Goal: Task Accomplishment & Management: Manage account settings

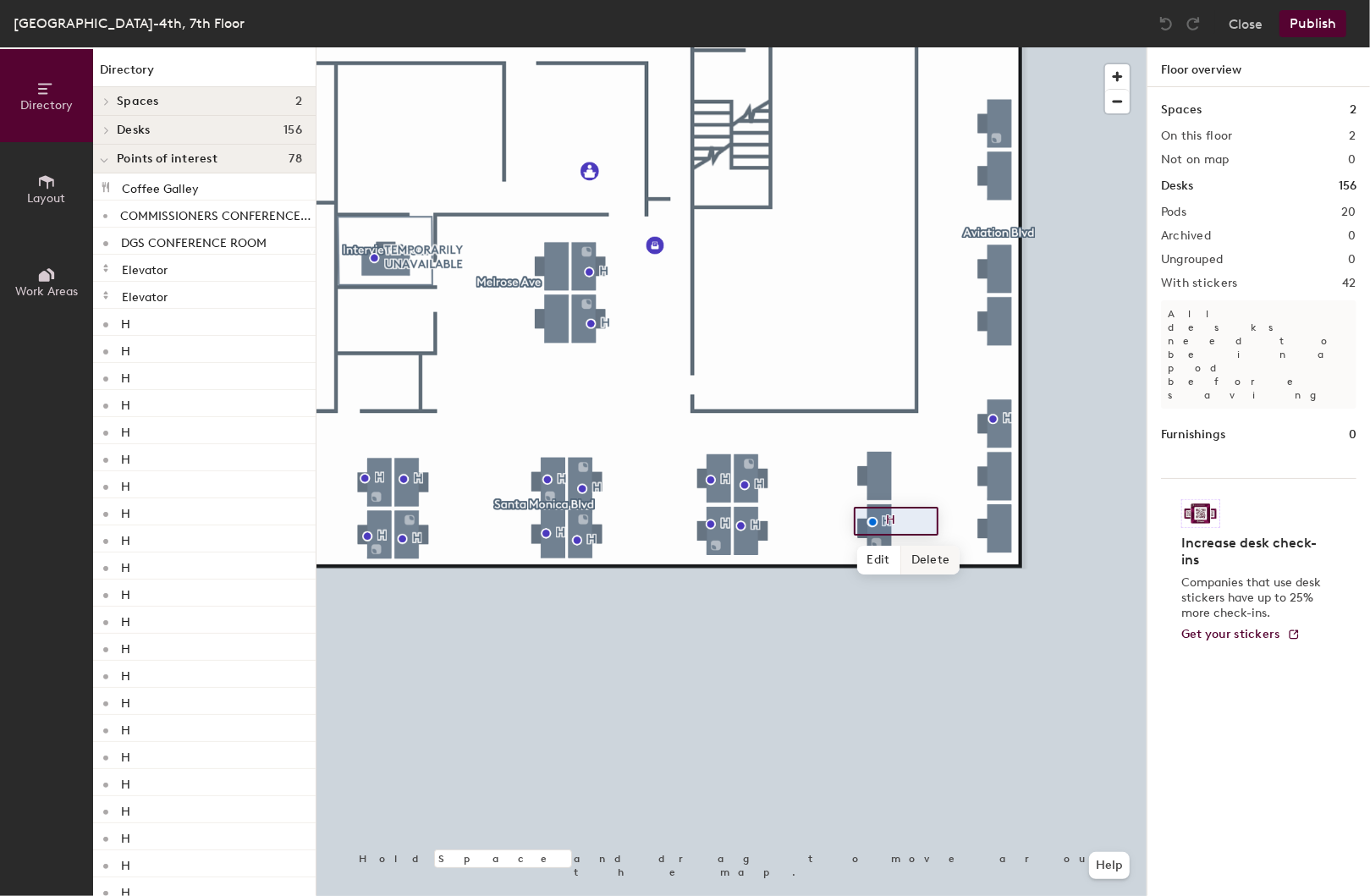
click at [926, 556] on span "Delete" at bounding box center [930, 560] width 59 height 29
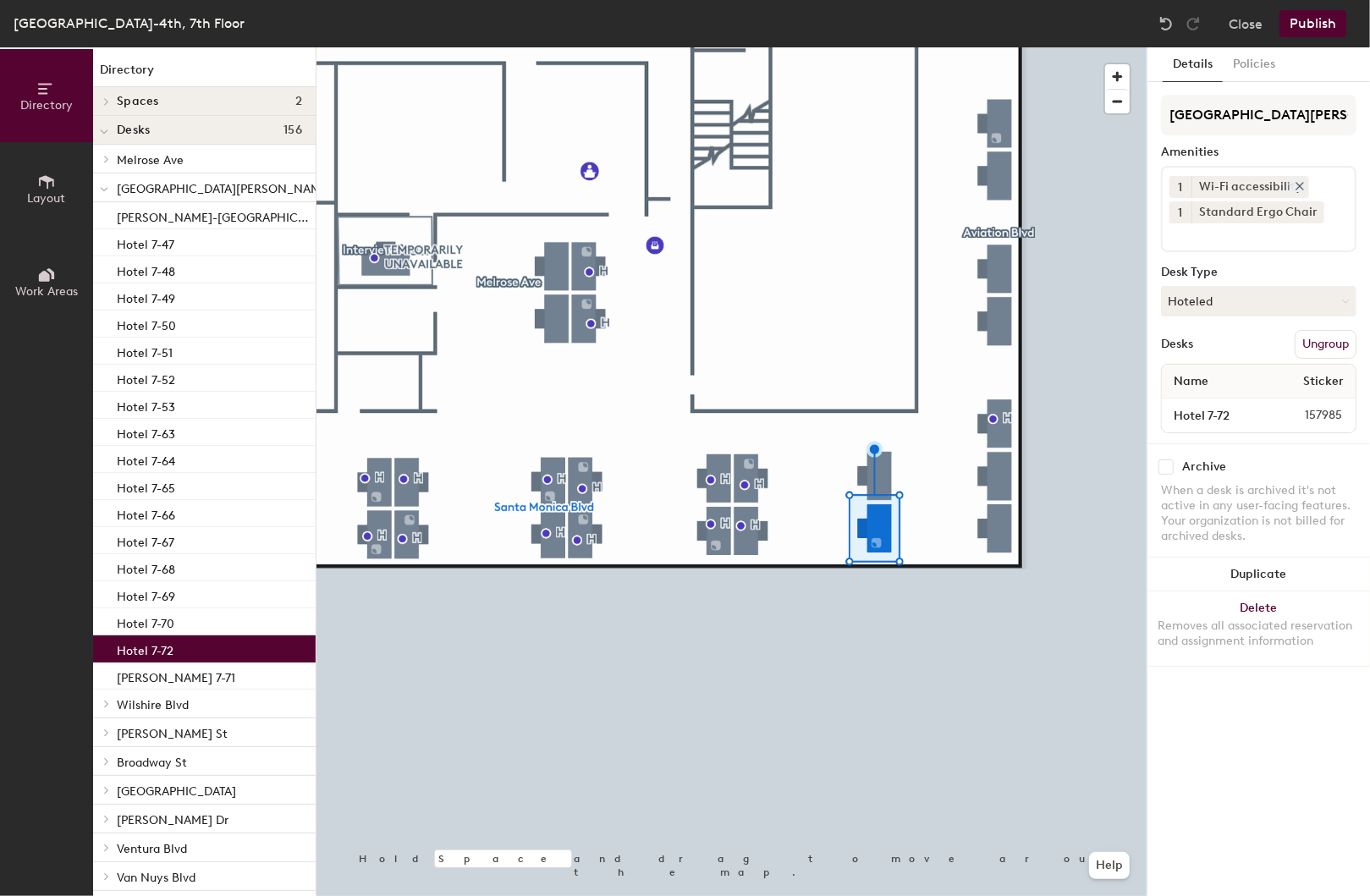
click at [1296, 182] on icon at bounding box center [1299, 185] width 7 height 7
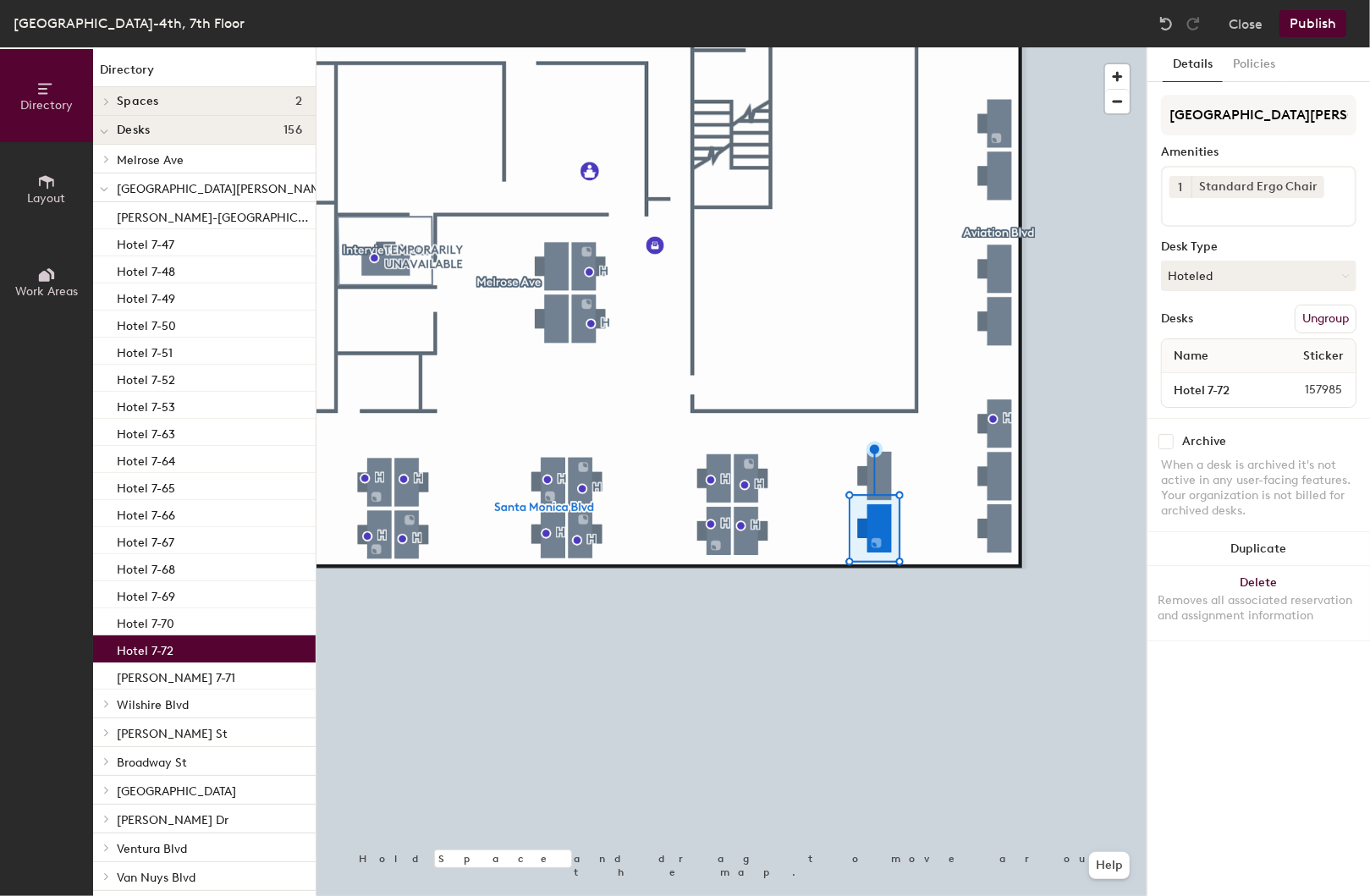
click at [1311, 182] on icon at bounding box center [1314, 185] width 7 height 7
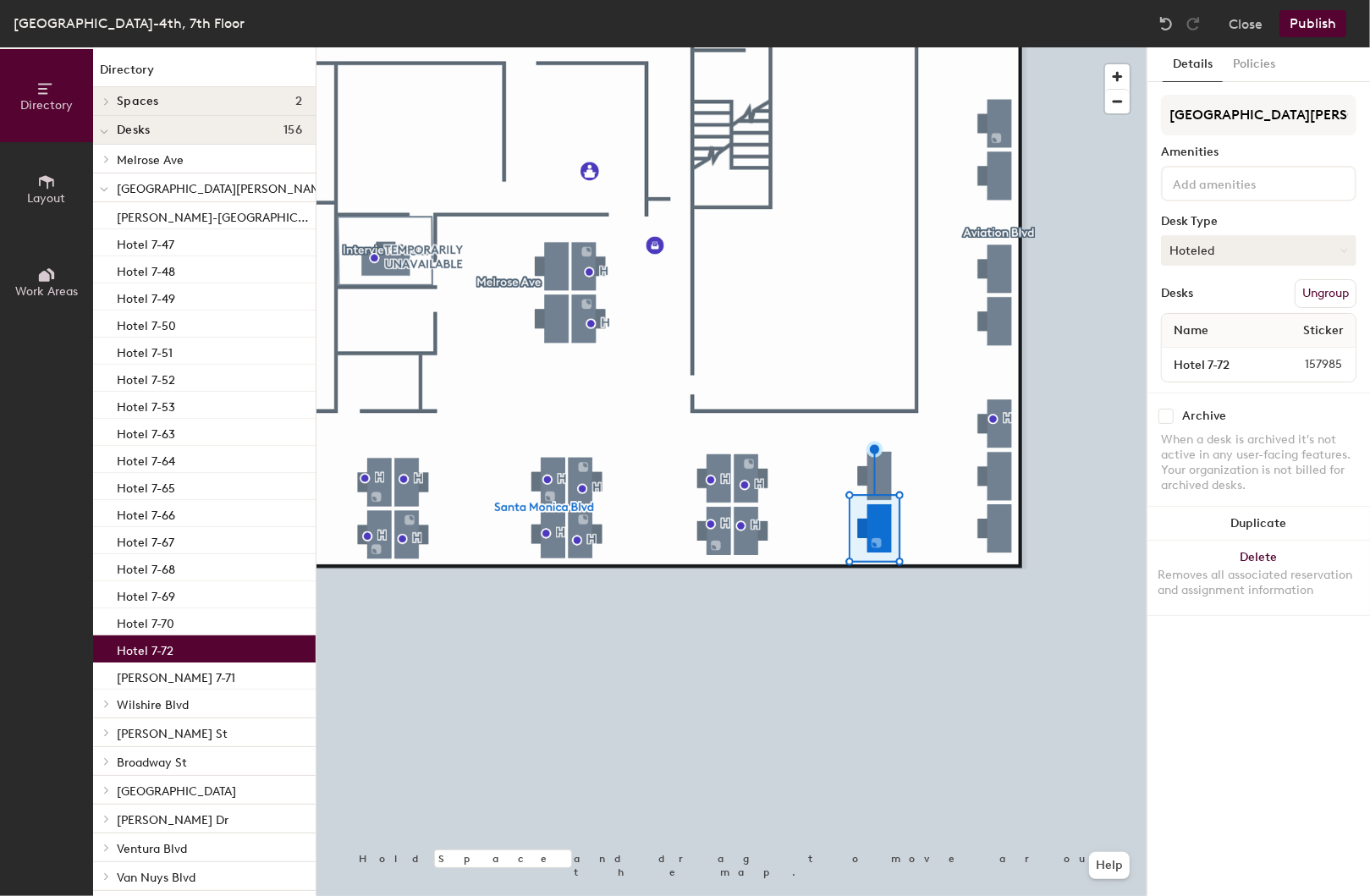
click at [1235, 254] on button "Hoteled" at bounding box center [1258, 251] width 195 height 31
click at [1212, 300] on div "Assigned" at bounding box center [1246, 302] width 169 height 25
click at [1192, 361] on input "Hotel 7-72" at bounding box center [1215, 364] width 99 height 23
click at [1204, 361] on input "Hotel 7-72" at bounding box center [1215, 364] width 99 height 23
type input "[PERSON_NAME] 7-72"
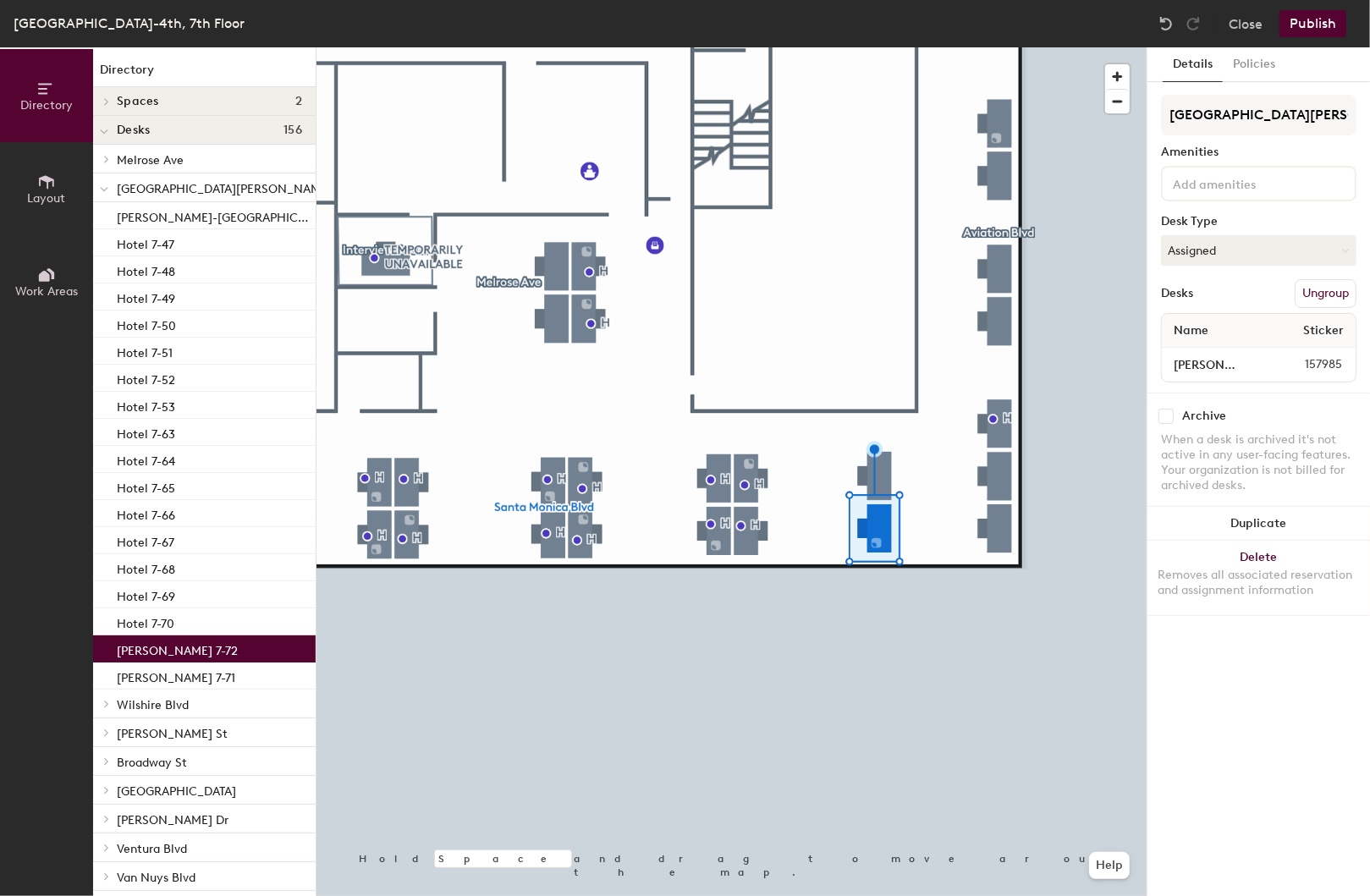
click at [1307, 24] on button "Publish" at bounding box center [1312, 23] width 66 height 27
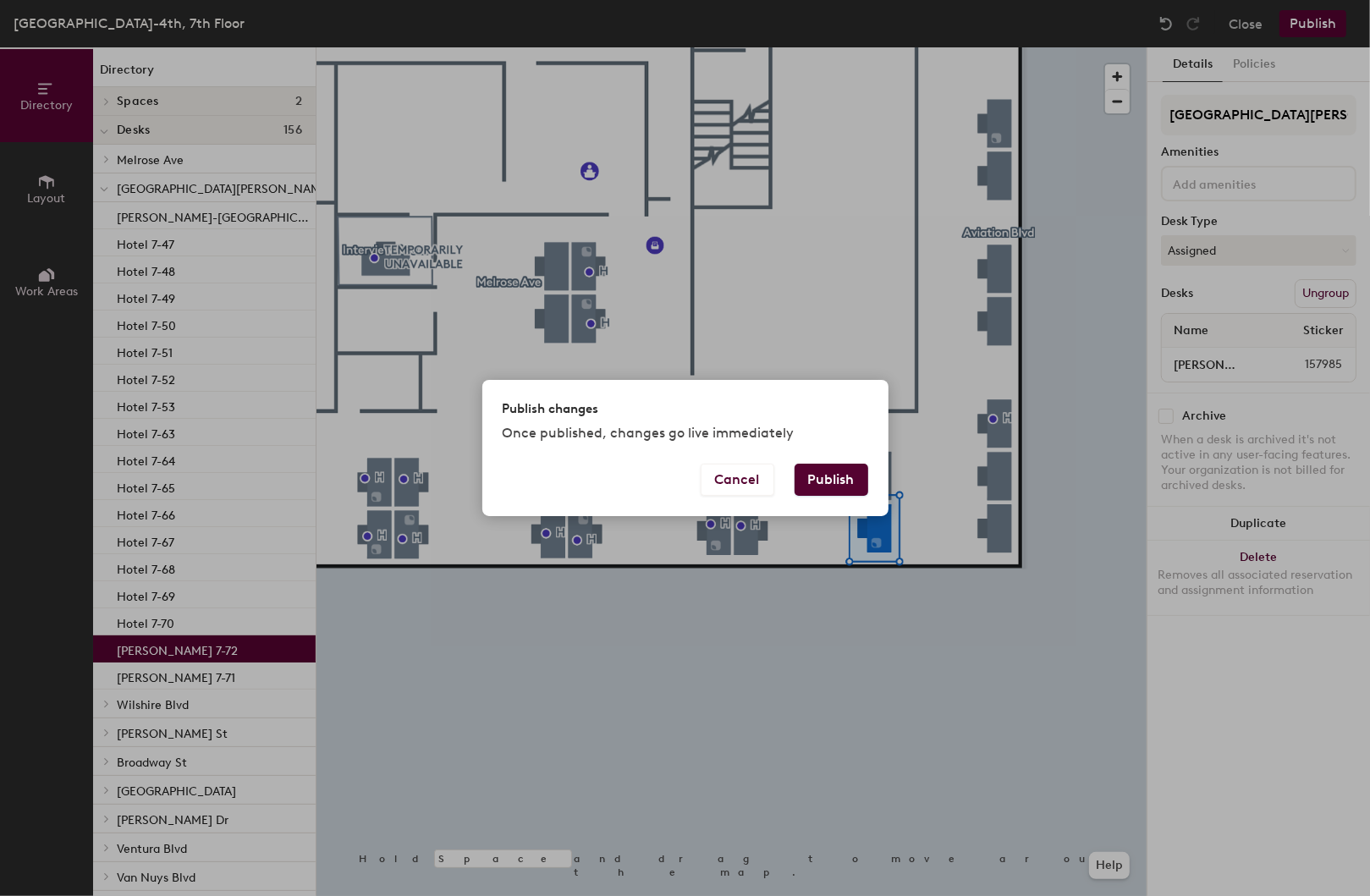
click at [816, 481] on button "Publish" at bounding box center [831, 480] width 74 height 32
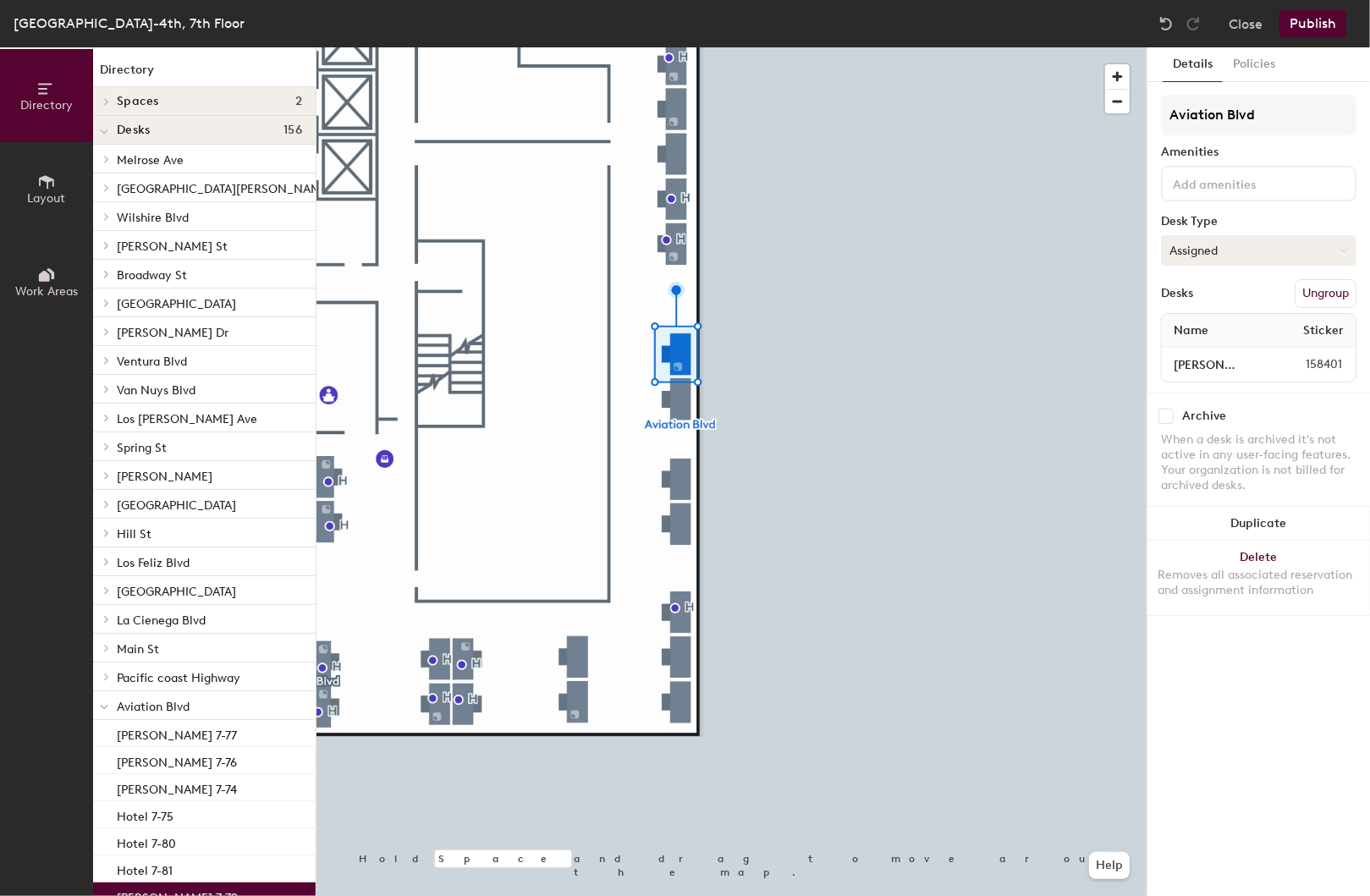
click at [1344, 250] on icon at bounding box center [1344, 251] width 7 height 7
click at [1216, 295] on div "Assigned" at bounding box center [1246, 302] width 169 height 25
click at [1216, 361] on input "[PERSON_NAME] 7-79" at bounding box center [1215, 364] width 100 height 23
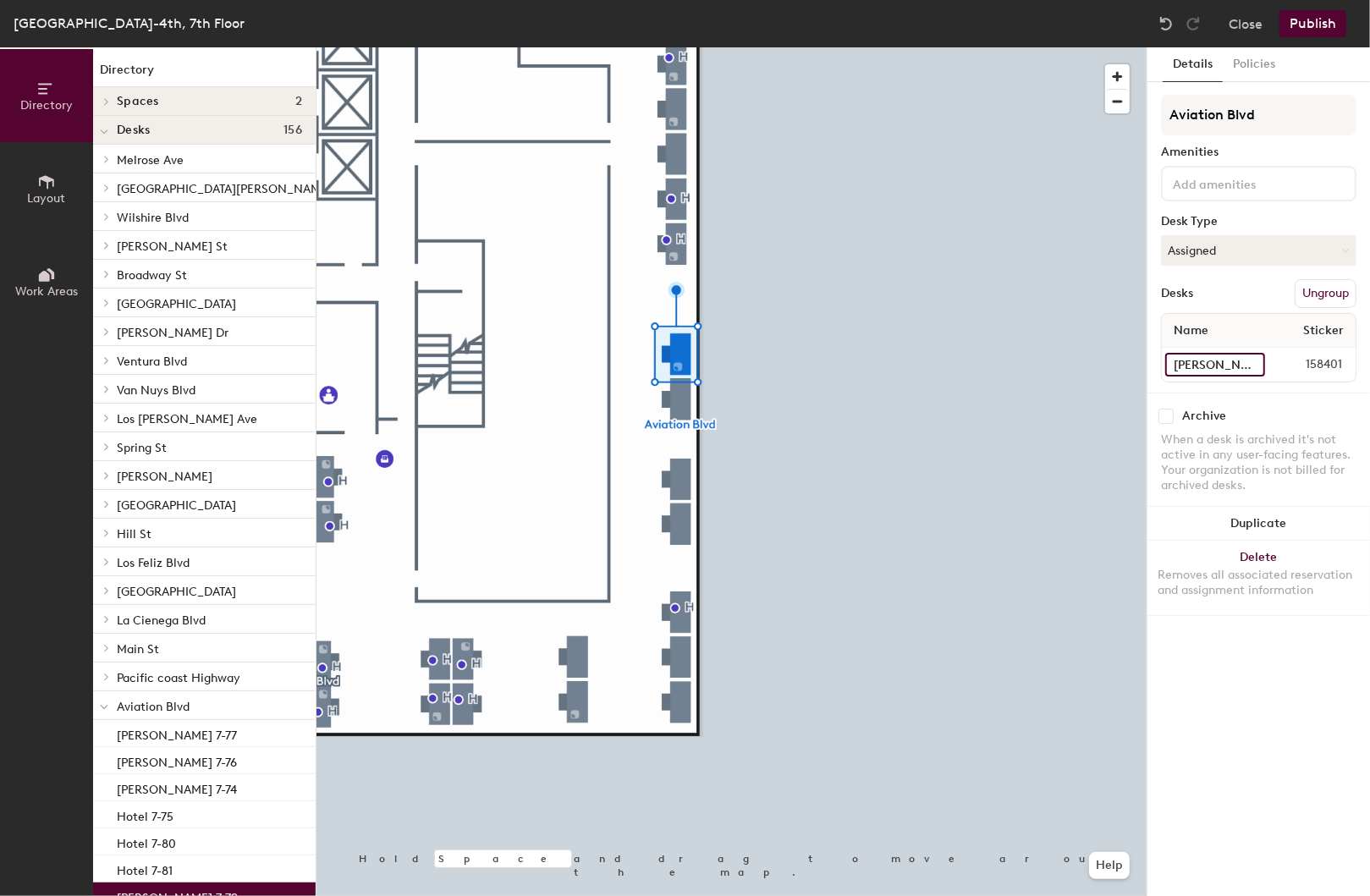
click at [1231, 362] on input "[PERSON_NAME] 7-79" at bounding box center [1215, 364] width 100 height 23
type input "Not Available 7-79"
click at [1304, 30] on button "Publish" at bounding box center [1312, 23] width 66 height 27
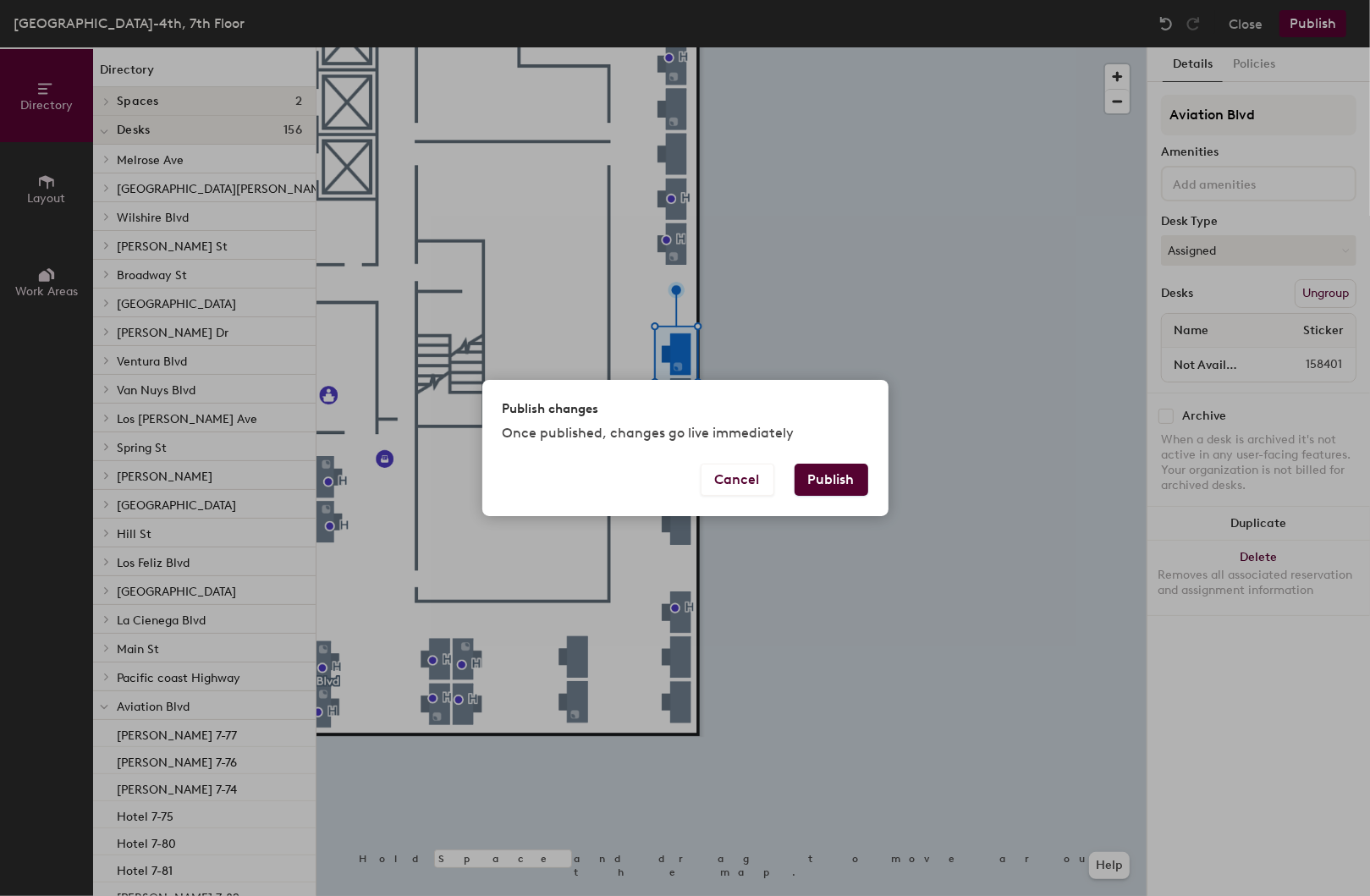
click at [832, 480] on button "Publish" at bounding box center [831, 480] width 74 height 32
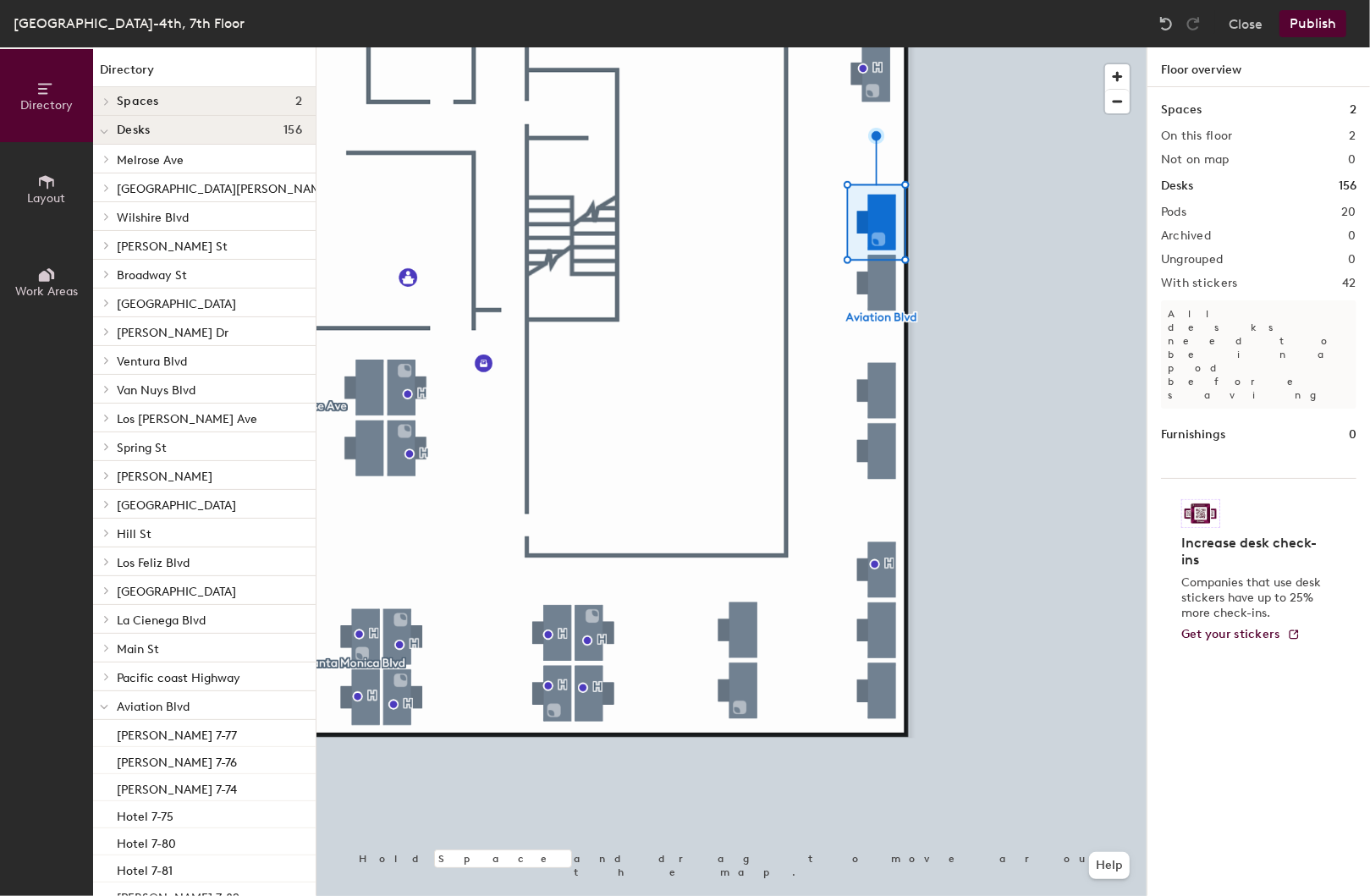
click at [1310, 28] on button "Publish" at bounding box center [1312, 23] width 66 height 27
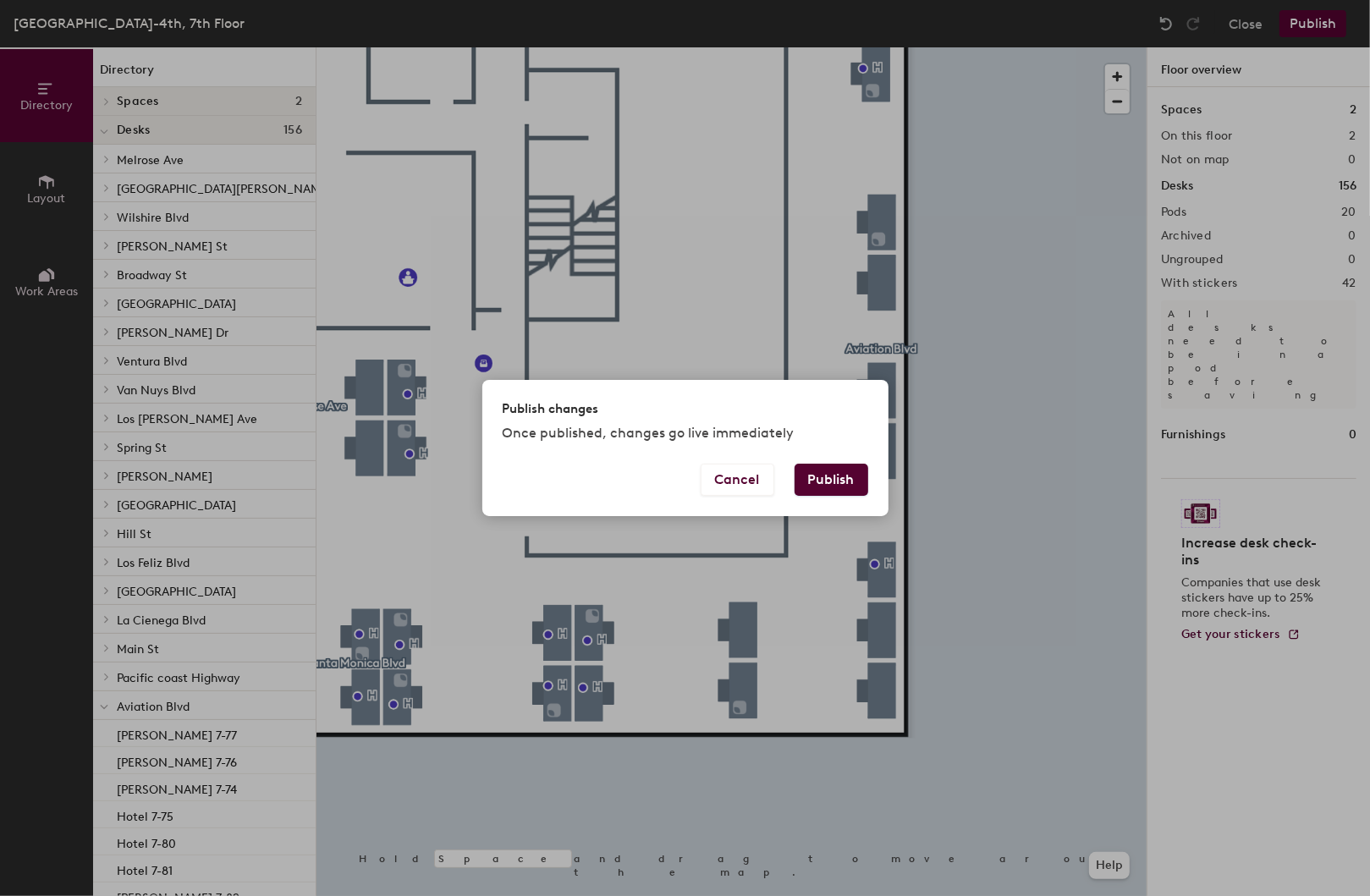
click at [829, 474] on button "Publish" at bounding box center [831, 480] width 74 height 32
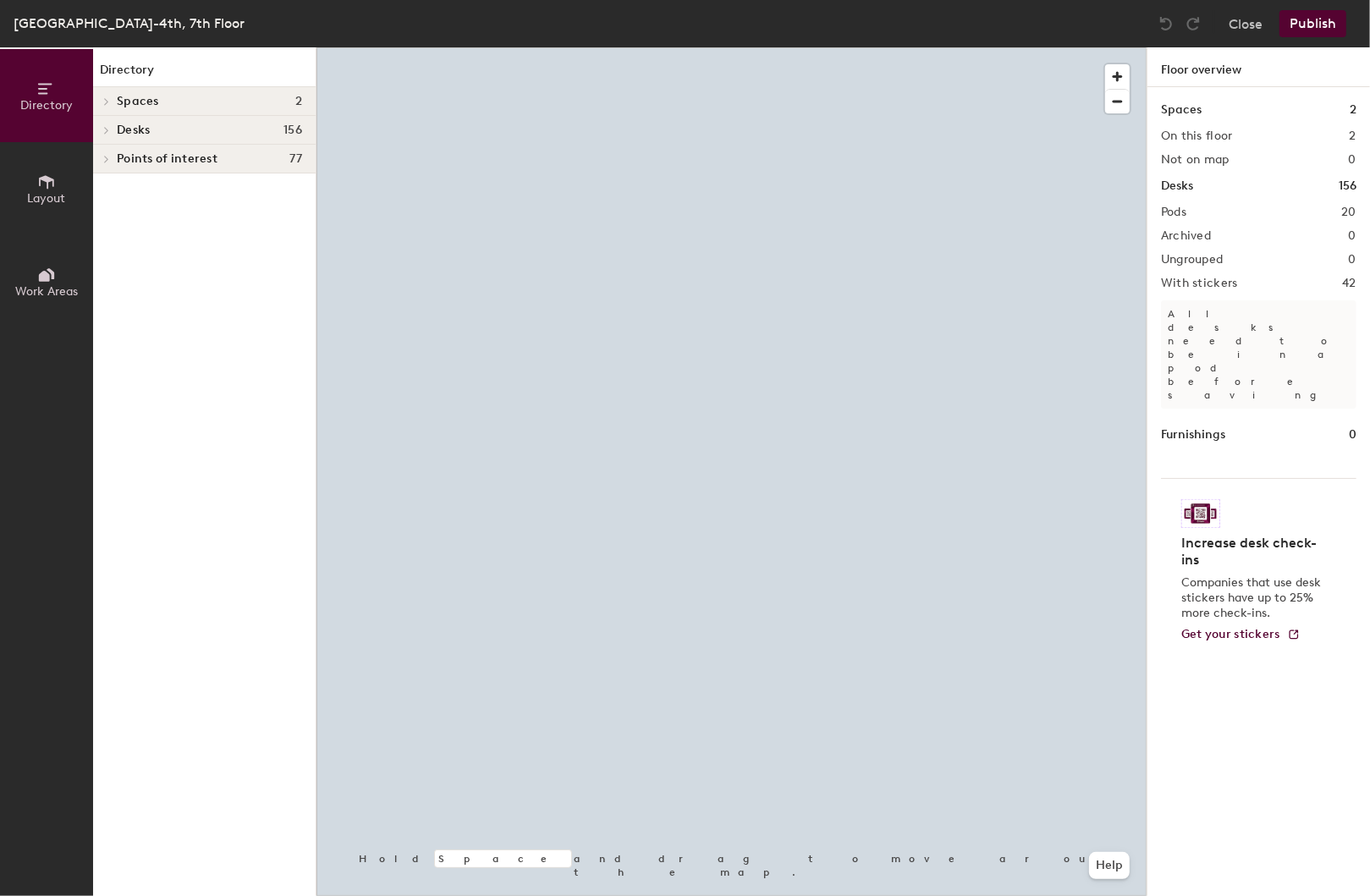
click at [843, 48] on div at bounding box center [731, 48] width 830 height 0
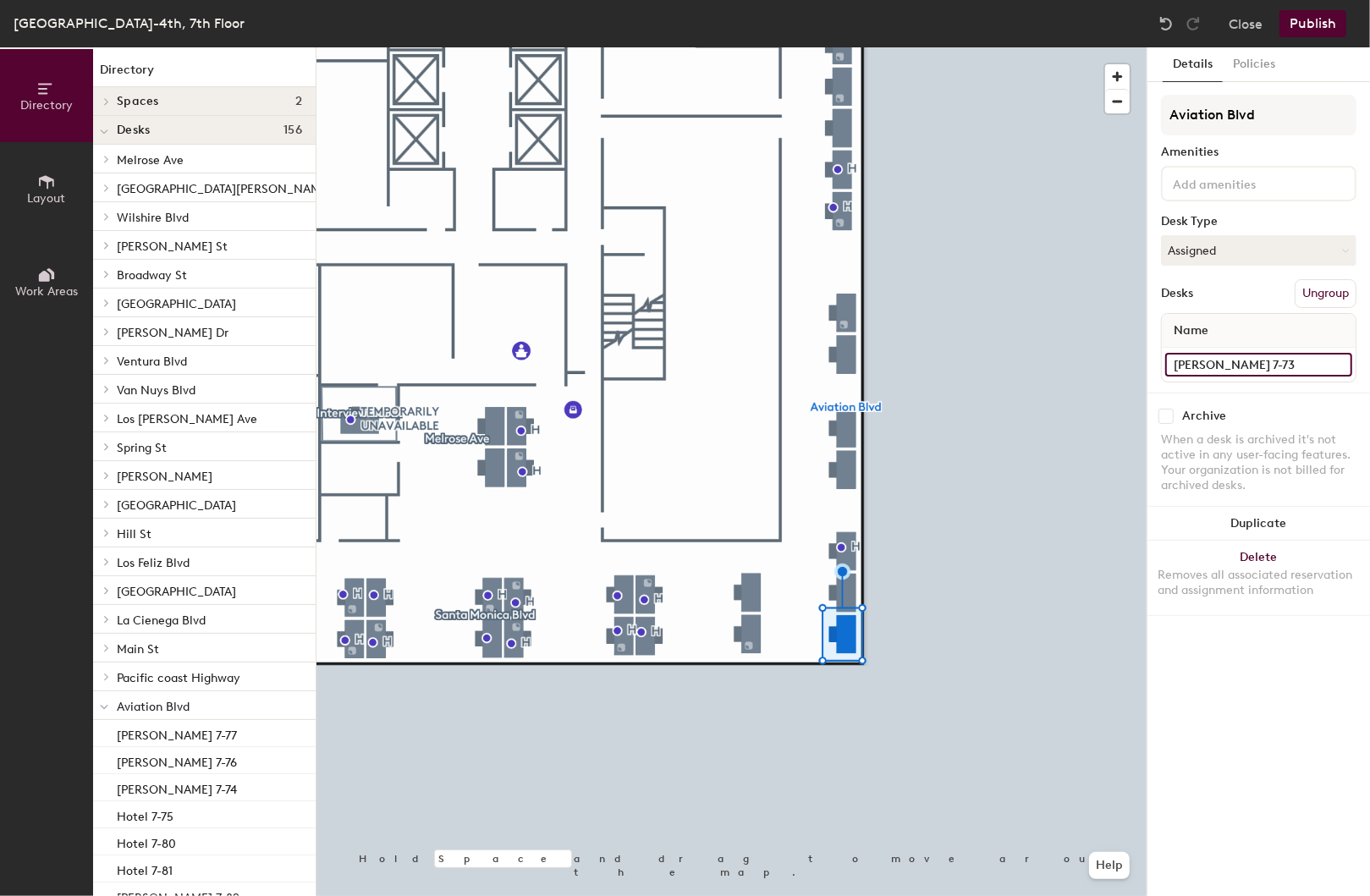
click at [1225, 360] on input "[PERSON_NAME] 7-73" at bounding box center [1259, 364] width 187 height 23
click at [1252, 359] on input "[PERSON_NAME] 7-73" at bounding box center [1259, 364] width 187 height 23
type input "7-73"
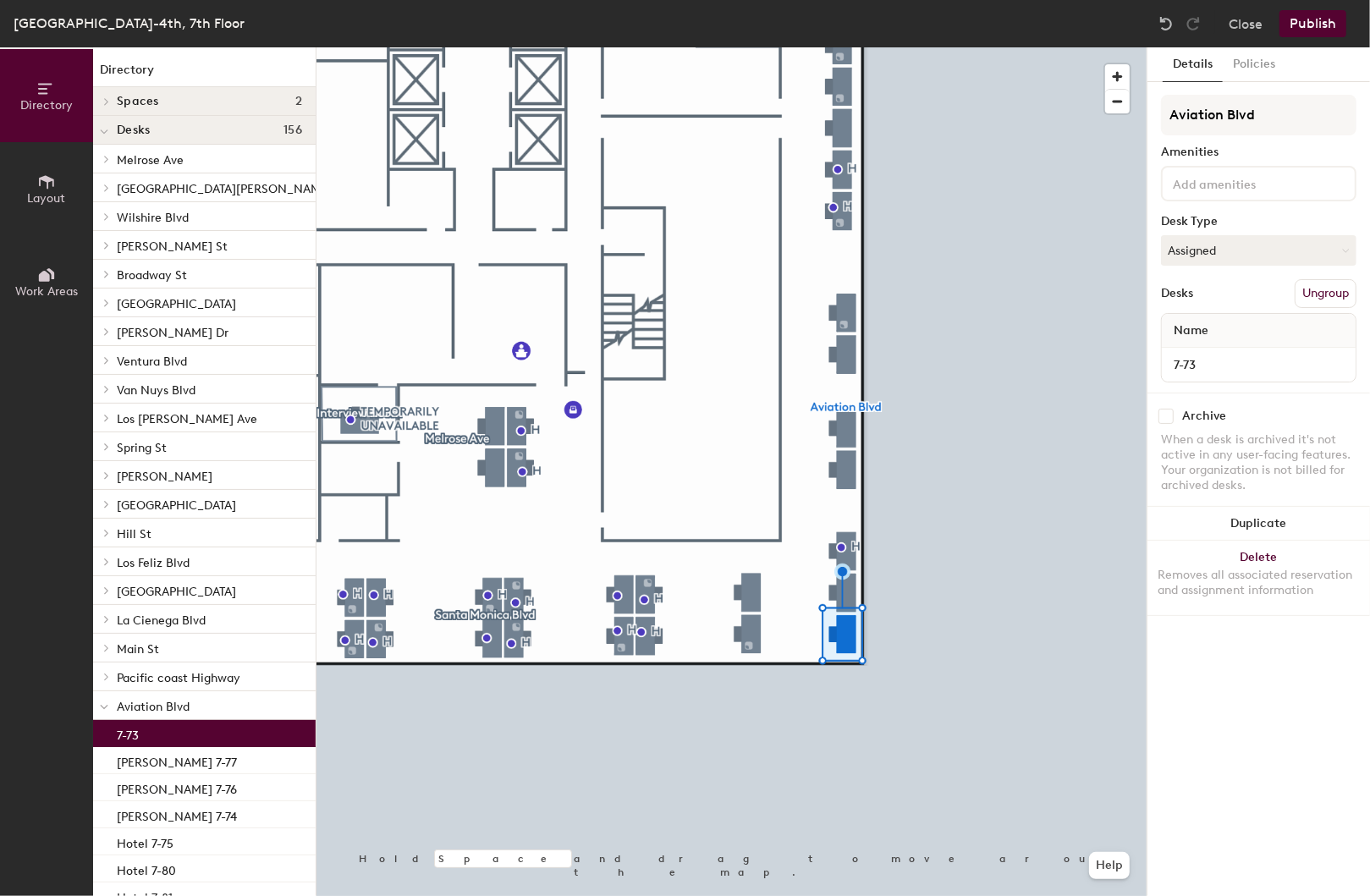
click at [1307, 27] on button "Publish" at bounding box center [1312, 23] width 66 height 27
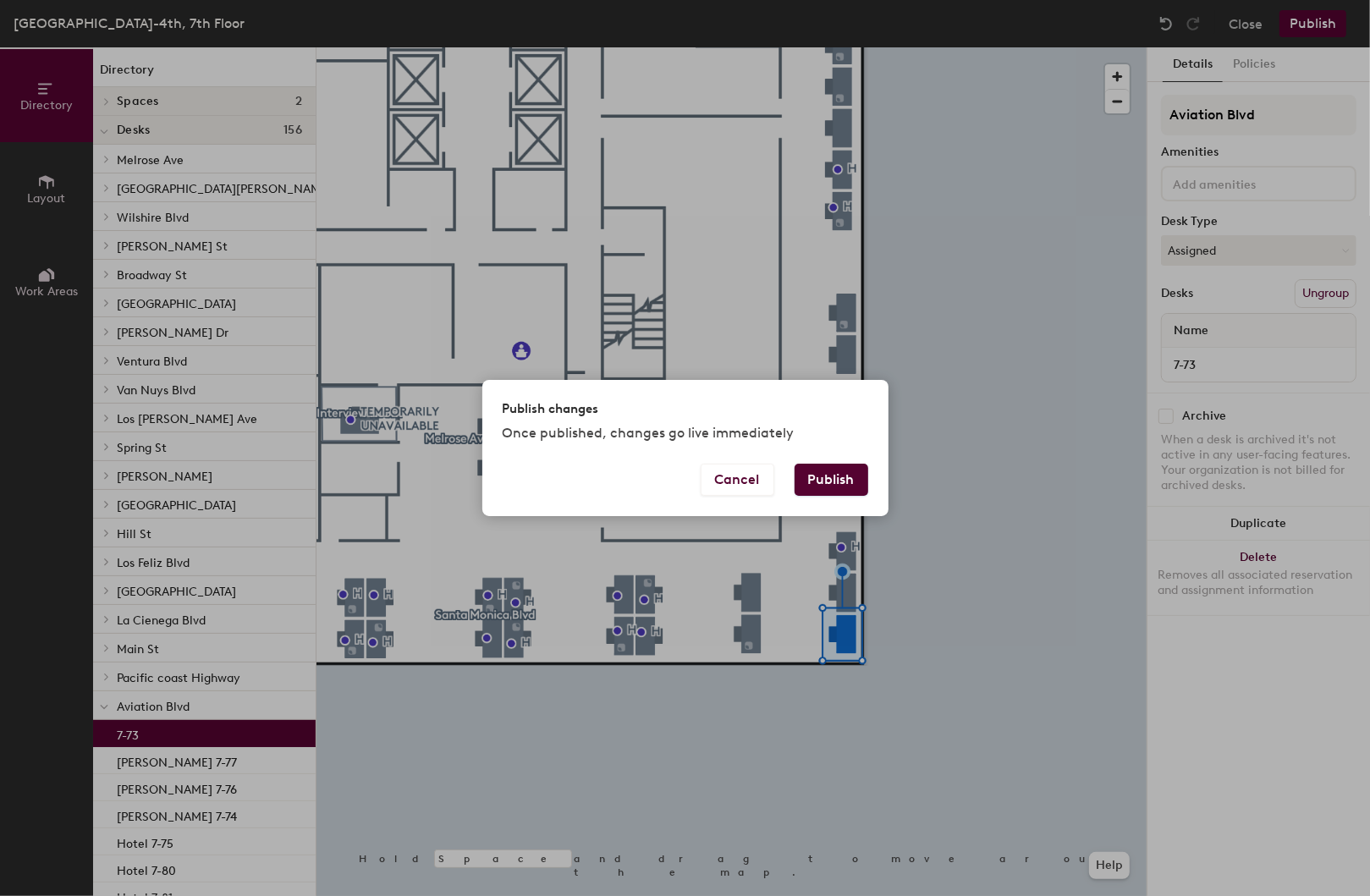
click at [840, 473] on button "Publish" at bounding box center [831, 480] width 74 height 32
